Goal: Task Accomplishment & Management: Manage account settings

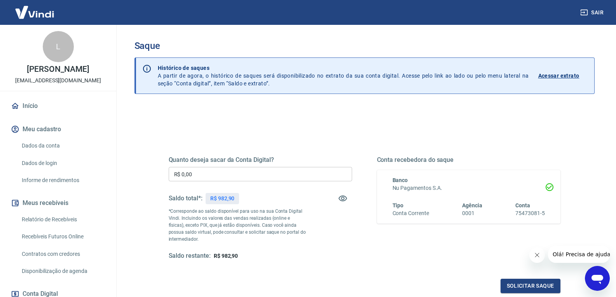
click at [222, 176] on input "R$ 0,00" at bounding box center [260, 174] width 183 height 14
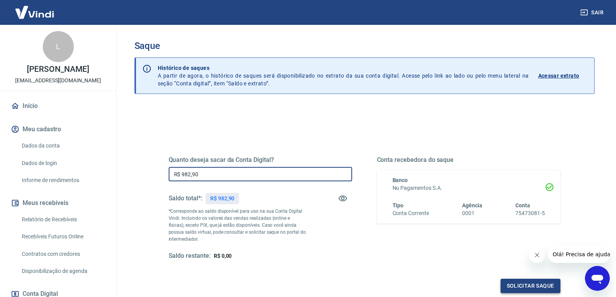
type input "R$ 982,90"
click at [519, 289] on button "Solicitar saque" at bounding box center [530, 286] width 60 height 14
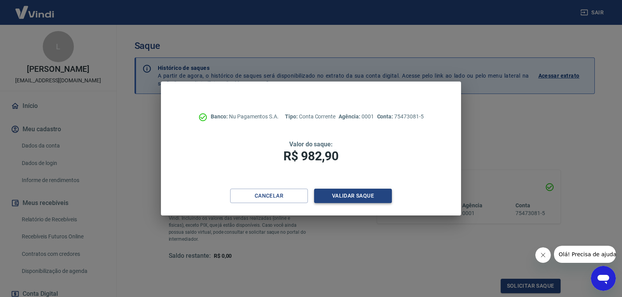
click at [356, 197] on button "Validar saque" at bounding box center [353, 196] width 78 height 14
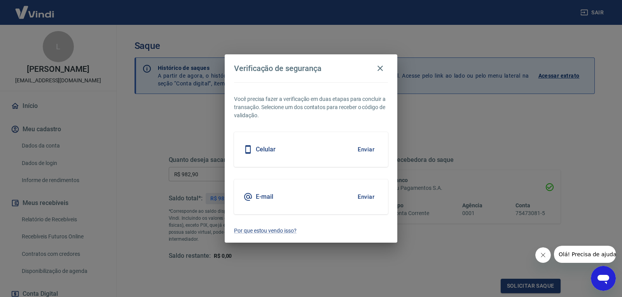
click at [364, 148] on button "Enviar" at bounding box center [365, 149] width 25 height 16
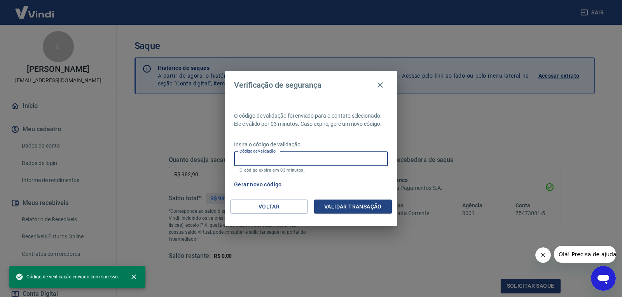
click at [270, 165] on input "Código de validação" at bounding box center [311, 159] width 154 height 14
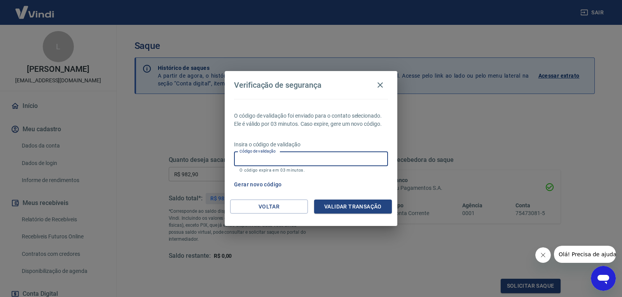
type input "6"
type input "864930"
click at [361, 209] on button "Validar transação" at bounding box center [353, 207] width 78 height 14
